Goal: Check status: Check status

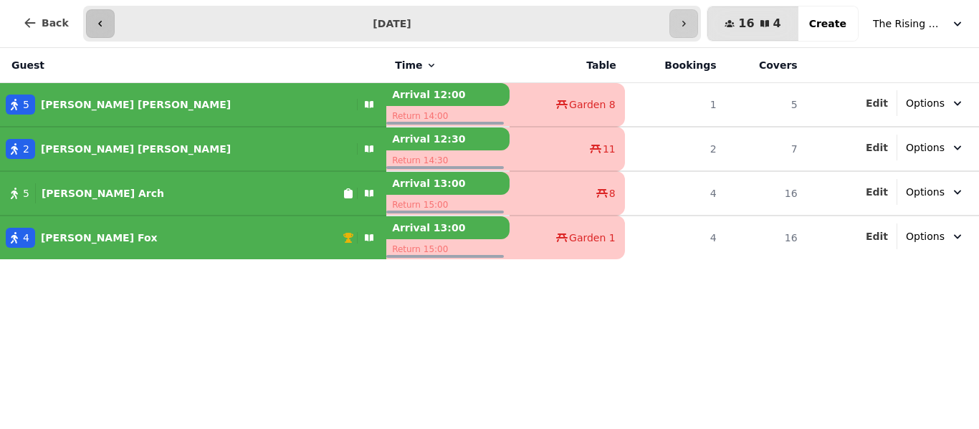
click at [98, 15] on button "button" at bounding box center [100, 23] width 29 height 29
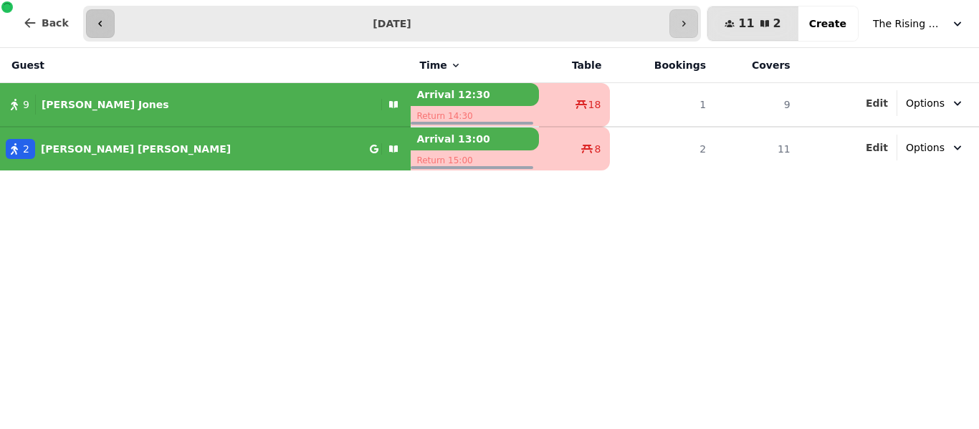
click at [98, 15] on button "button" at bounding box center [100, 23] width 29 height 29
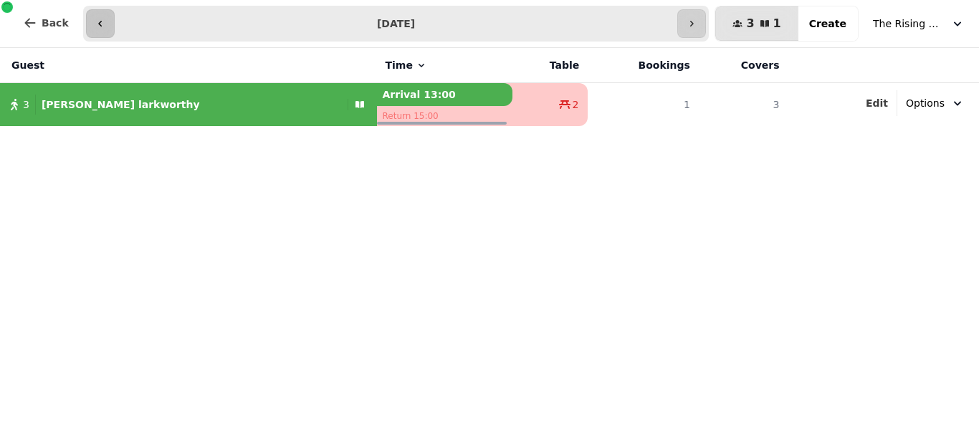
click at [98, 15] on button "button" at bounding box center [100, 23] width 29 height 29
type input "**********"
